Goal: Obtain resource: Download file/media

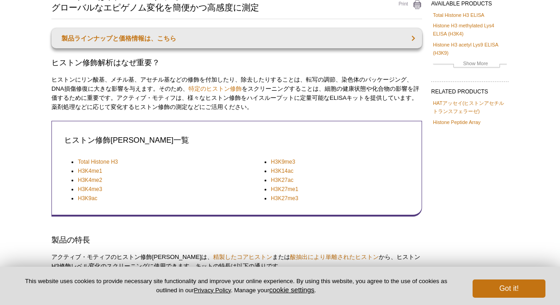
scroll to position [109, 0]
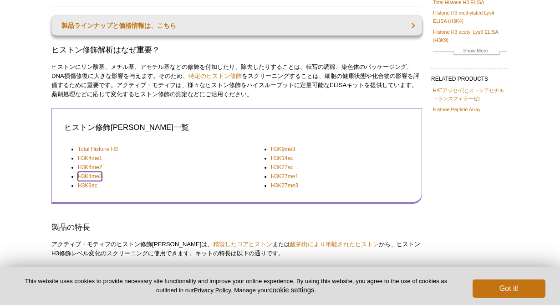
click at [95, 174] on link "H3K4me3" at bounding box center [90, 176] width 24 height 9
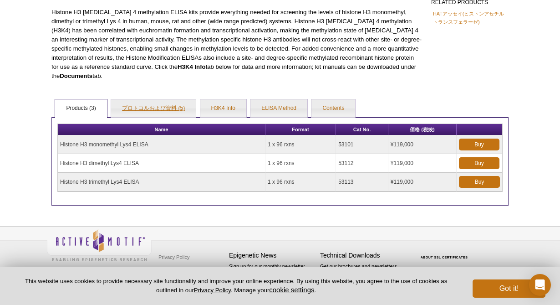
scroll to position [187, 0]
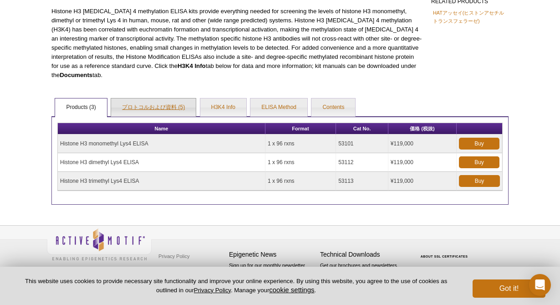
click at [178, 101] on link "プロトコルおよび資料 (5)" at bounding box center [153, 107] width 85 height 18
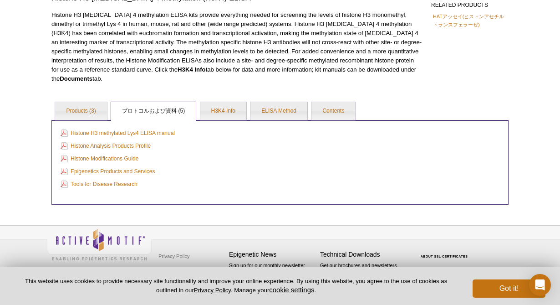
scroll to position [169, 0]
click at [144, 132] on link "Histone H3 methylated Lys4 ELISA manual" at bounding box center [118, 133] width 114 height 10
